Goal: Communication & Community: Answer question/provide support

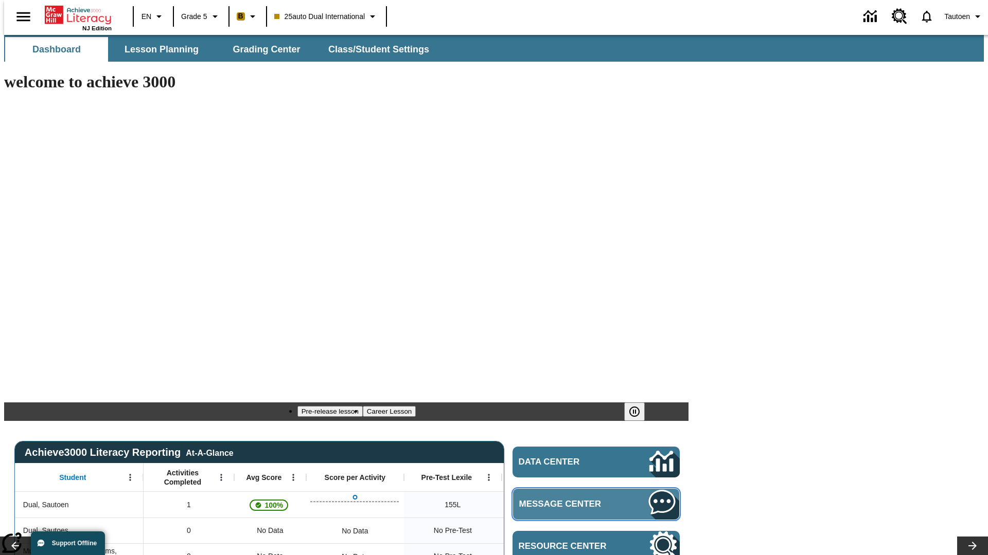
click at [599, 499] on span "Message Center" at bounding box center [568, 504] width 99 height 10
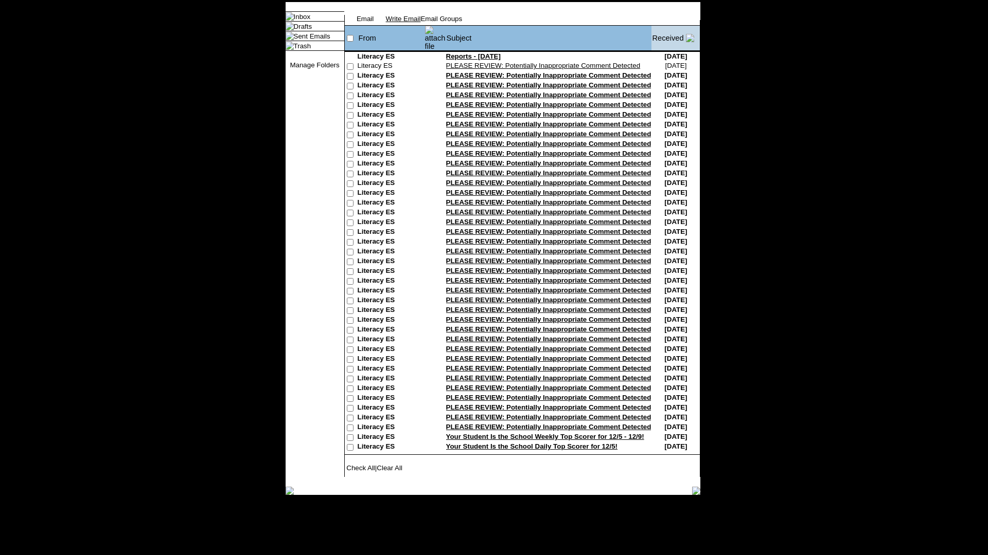
click at [421, 23] on link "Write Email" at bounding box center [403, 19] width 35 height 8
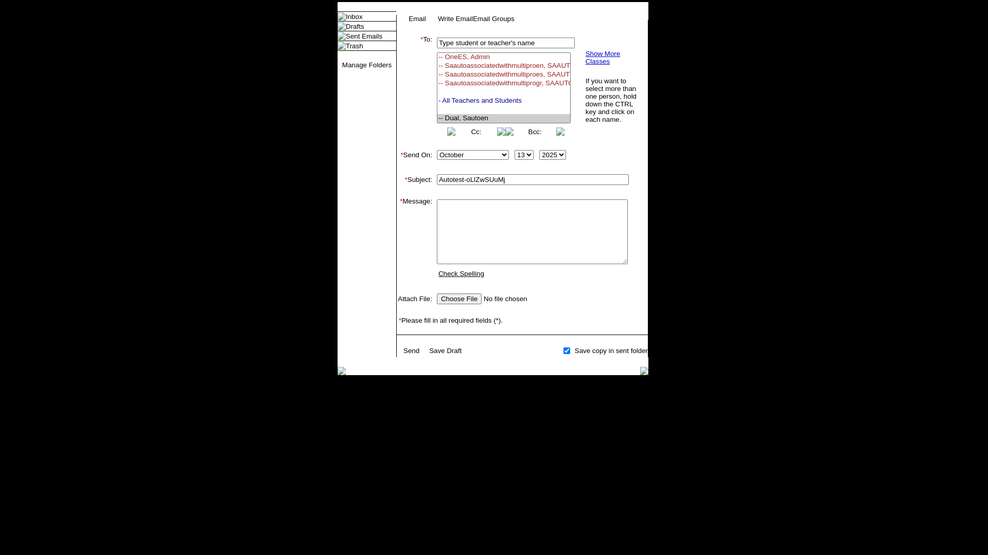
select select "U,21476361,1"
type input "Autotest-oLlZwSUuMj"
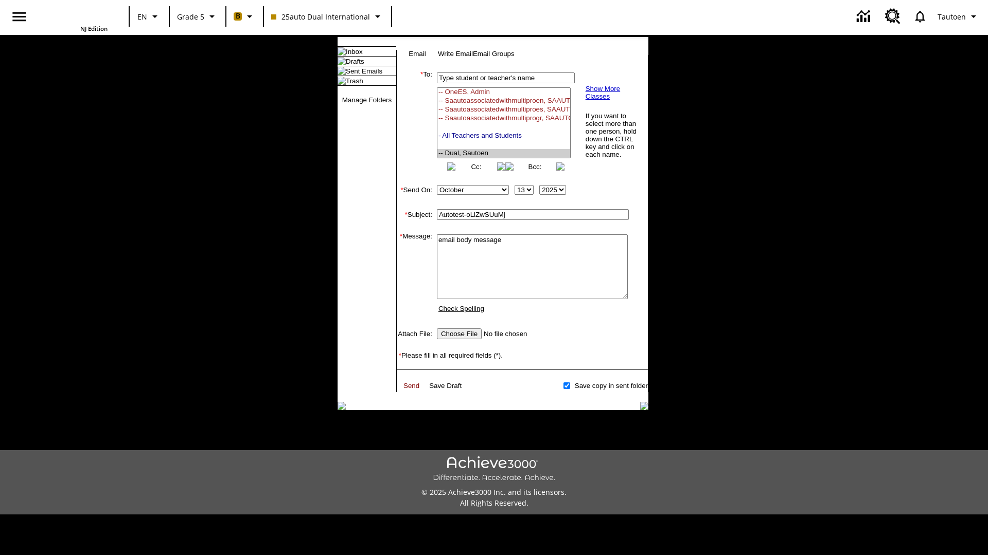
type textarea "email body message"
click at [412, 390] on link "Send" at bounding box center [411, 386] width 16 height 8
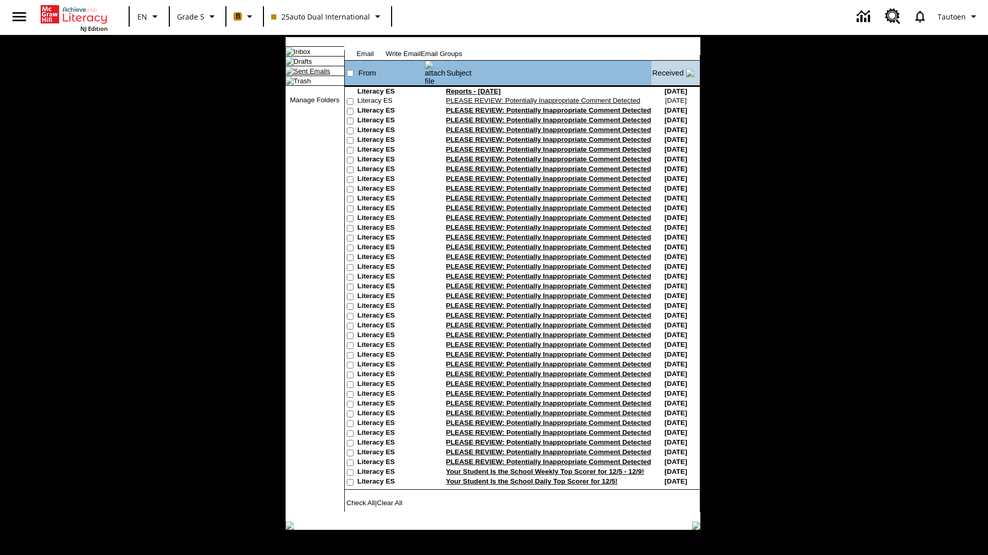
click at [303, 75] on link "Sent Emails" at bounding box center [312, 71] width 37 height 8
